Goal: Check status

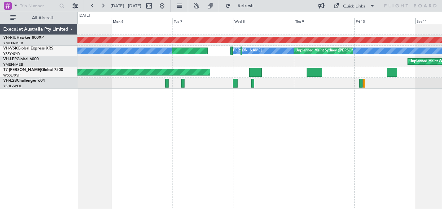
click at [129, 82] on div at bounding box center [260, 83] width 365 height 11
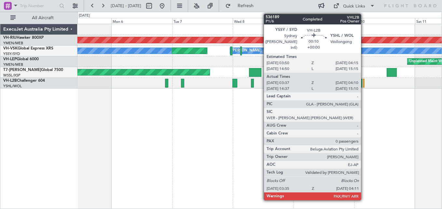
click at [364, 85] on div at bounding box center [364, 83] width 2 height 9
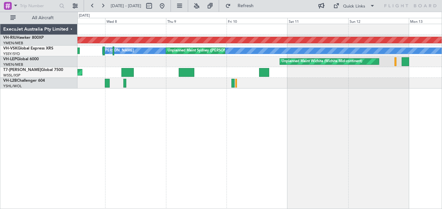
click at [166, 77] on div "Planned Maint [GEOGRAPHIC_DATA] ([GEOGRAPHIC_DATA]) Planned Maint Sydney ([PERS…" at bounding box center [260, 56] width 365 height 64
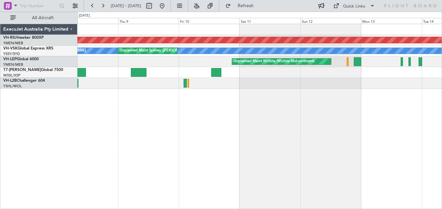
click at [259, 80] on div at bounding box center [260, 83] width 365 height 11
click at [201, 72] on div "Planned Maint [GEOGRAPHIC_DATA] ([GEOGRAPHIC_DATA]) [PERSON_NAME] Unplanned Mai…" at bounding box center [260, 56] width 365 height 64
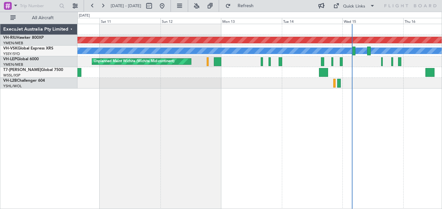
click at [242, 78] on div "Planned Maint [GEOGRAPHIC_DATA] ([GEOGRAPHIC_DATA]) [PERSON_NAME] No Crew Unpla…" at bounding box center [260, 56] width 365 height 64
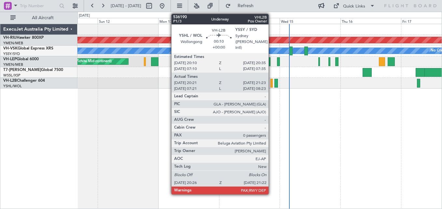
click at [272, 82] on div at bounding box center [272, 83] width 3 height 9
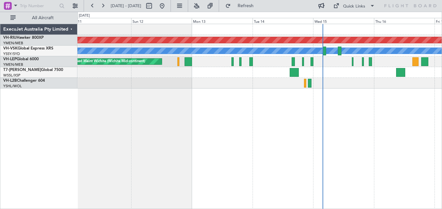
click at [384, 89] on div "Planned Maint [GEOGRAPHIC_DATA] ([GEOGRAPHIC_DATA]) [PERSON_NAME] No Crew Unpla…" at bounding box center [260, 116] width 365 height 185
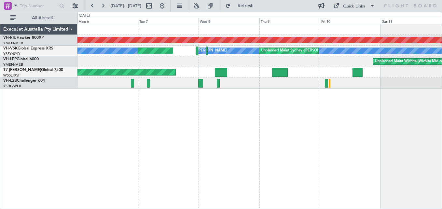
click at [333, 99] on div "Planned Maint [GEOGRAPHIC_DATA] ([GEOGRAPHIC_DATA]) [PERSON_NAME] Unplanned Mai…" at bounding box center [260, 116] width 365 height 185
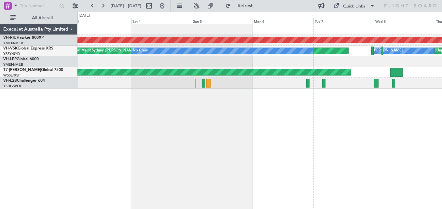
click at [341, 92] on div "Planned Maint [GEOGRAPHIC_DATA] ([GEOGRAPHIC_DATA]) [PERSON_NAME] Unplanned Mai…" at bounding box center [260, 116] width 365 height 185
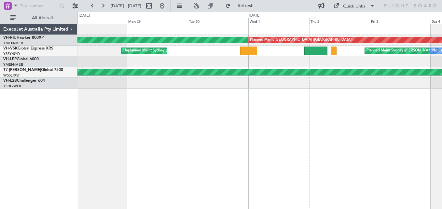
click at [442, 85] on html "[DATE] - [DATE] Refresh Quick Links All Aircraft Planned Maint [GEOGRAPHIC_DATA…" at bounding box center [221, 104] width 442 height 209
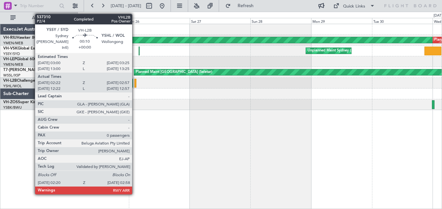
click at [135, 82] on div at bounding box center [136, 83] width 2 height 9
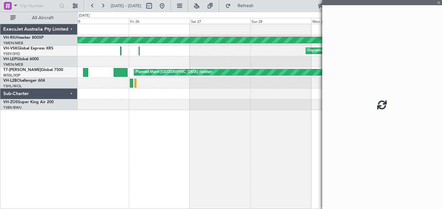
click at [135, 82] on div at bounding box center [136, 83] width 2 height 9
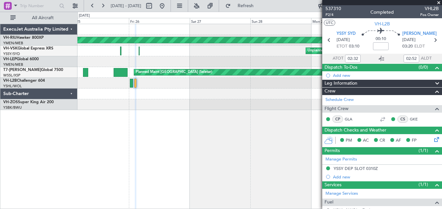
click at [437, 2] on span at bounding box center [439, 3] width 7 height 6
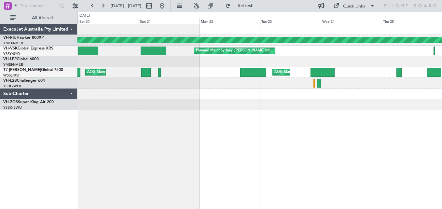
click at [442, 101] on html "[DATE] - [DATE] Refresh Quick Links All Aircraft Planned Maint [GEOGRAPHIC_DATA…" at bounding box center [221, 104] width 442 height 209
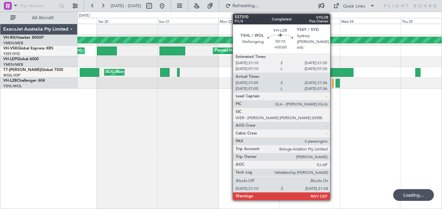
click at [333, 83] on div at bounding box center [333, 83] width 1 height 9
